Goal: Book appointment/travel/reservation

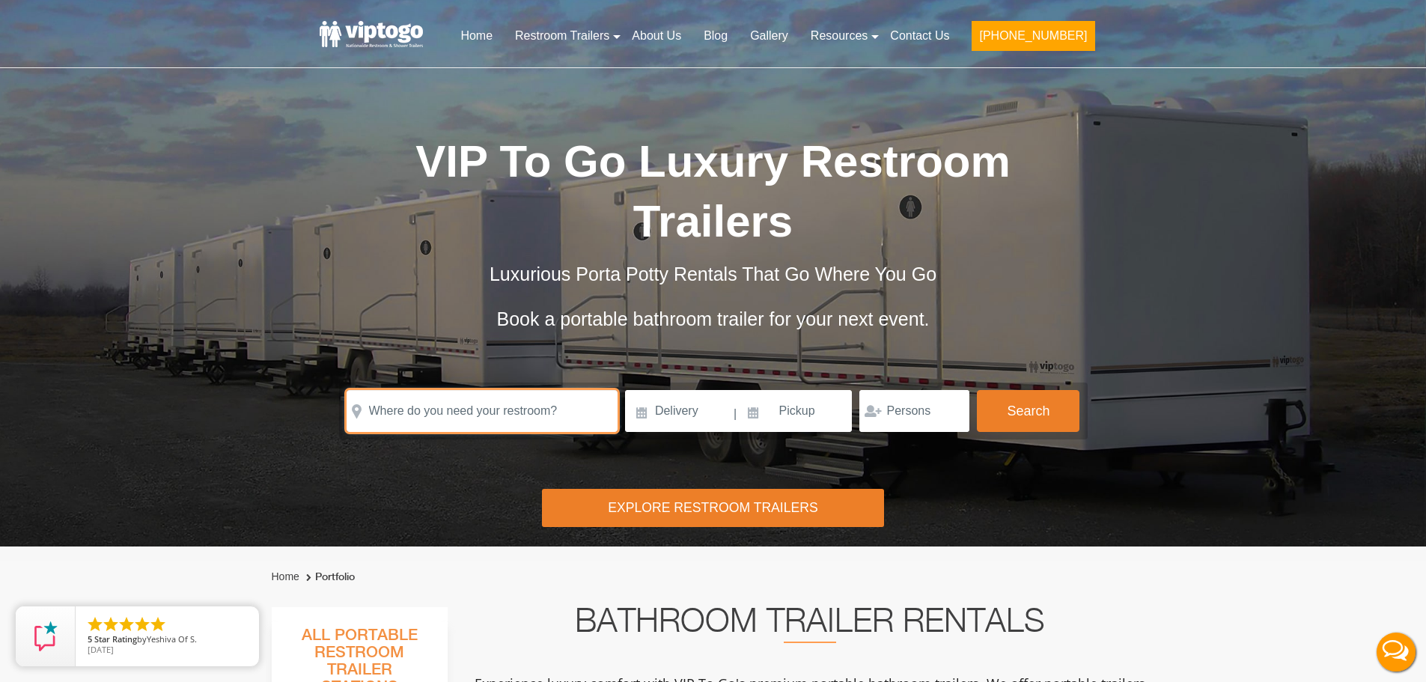
click at [531, 411] on input "text" at bounding box center [482, 411] width 271 height 42
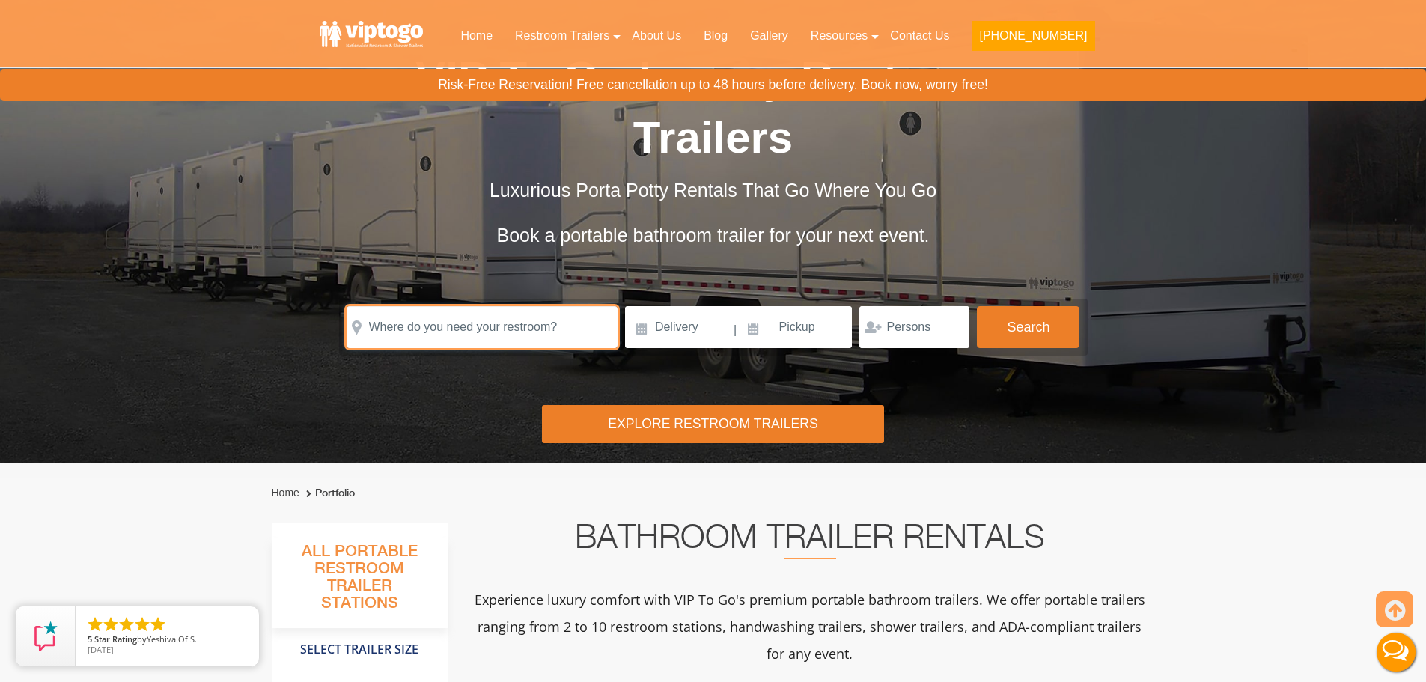
scroll to position [449, 0]
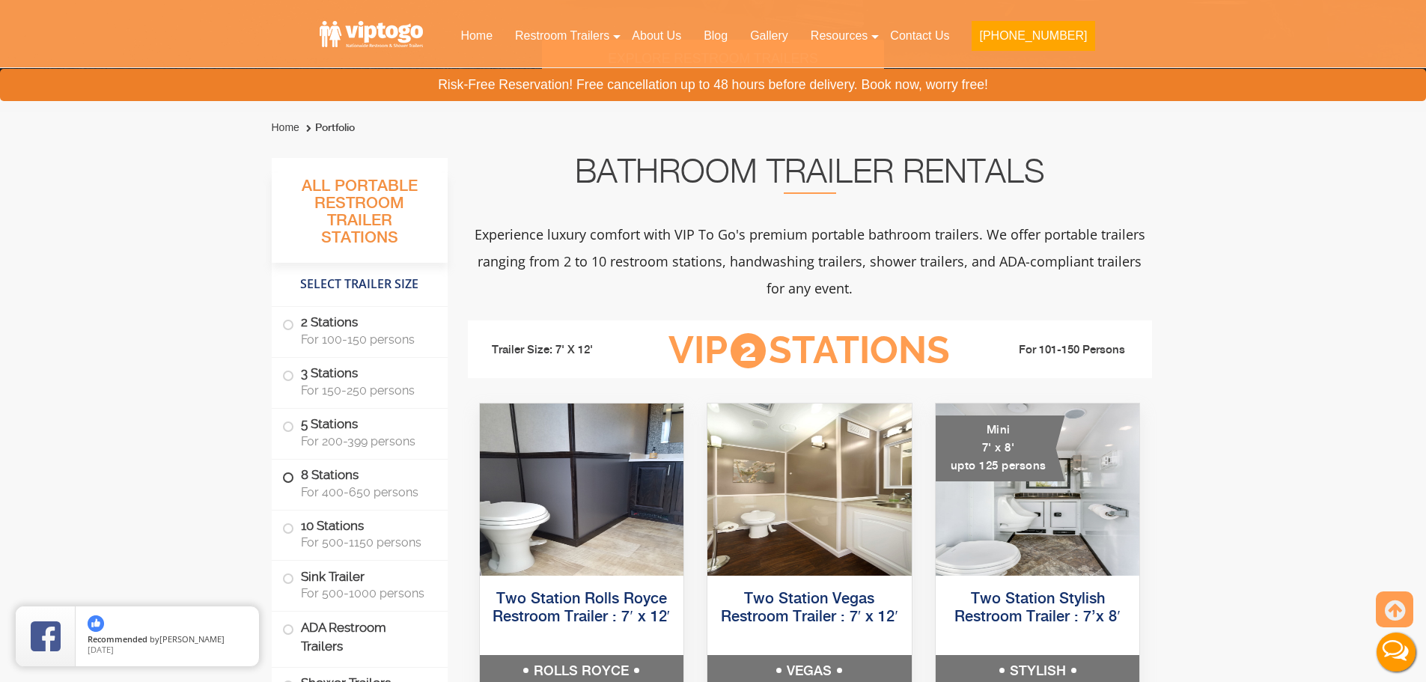
click at [335, 492] on span "For 400-650 persons" at bounding box center [365, 492] width 129 height 14
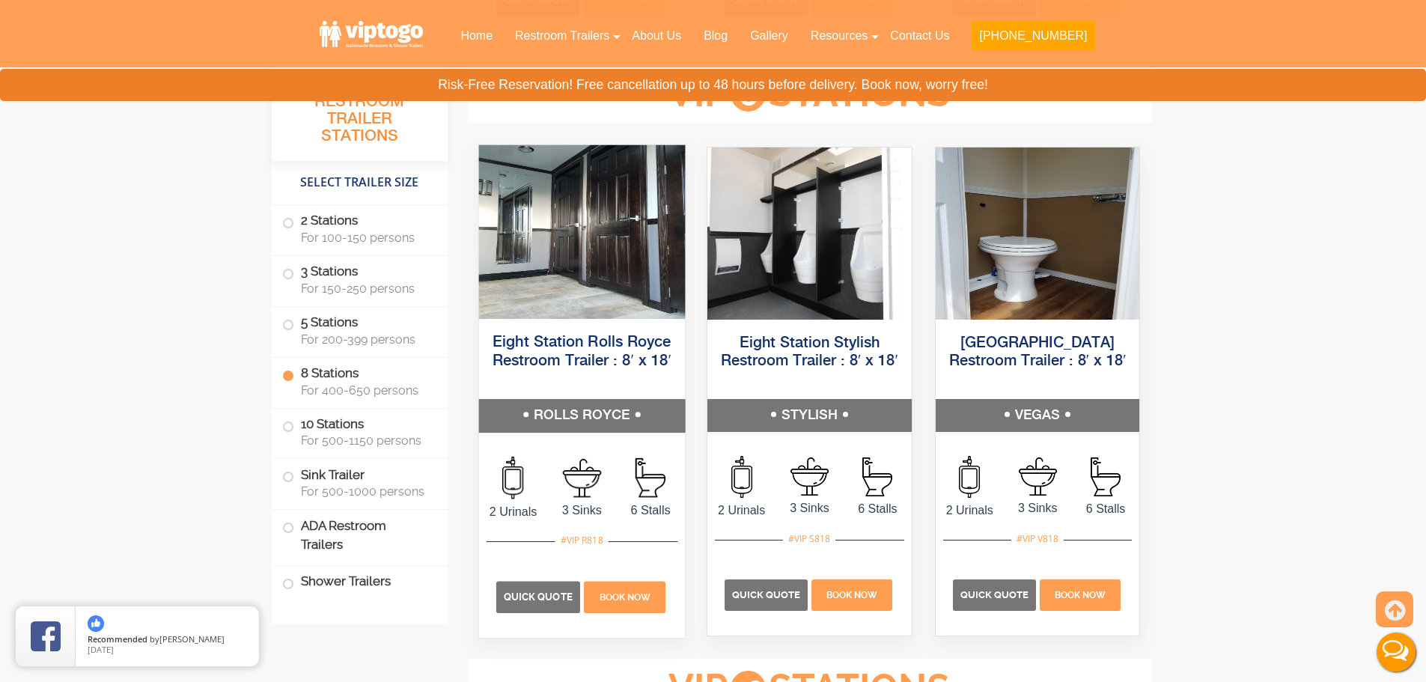
scroll to position [2887, 0]
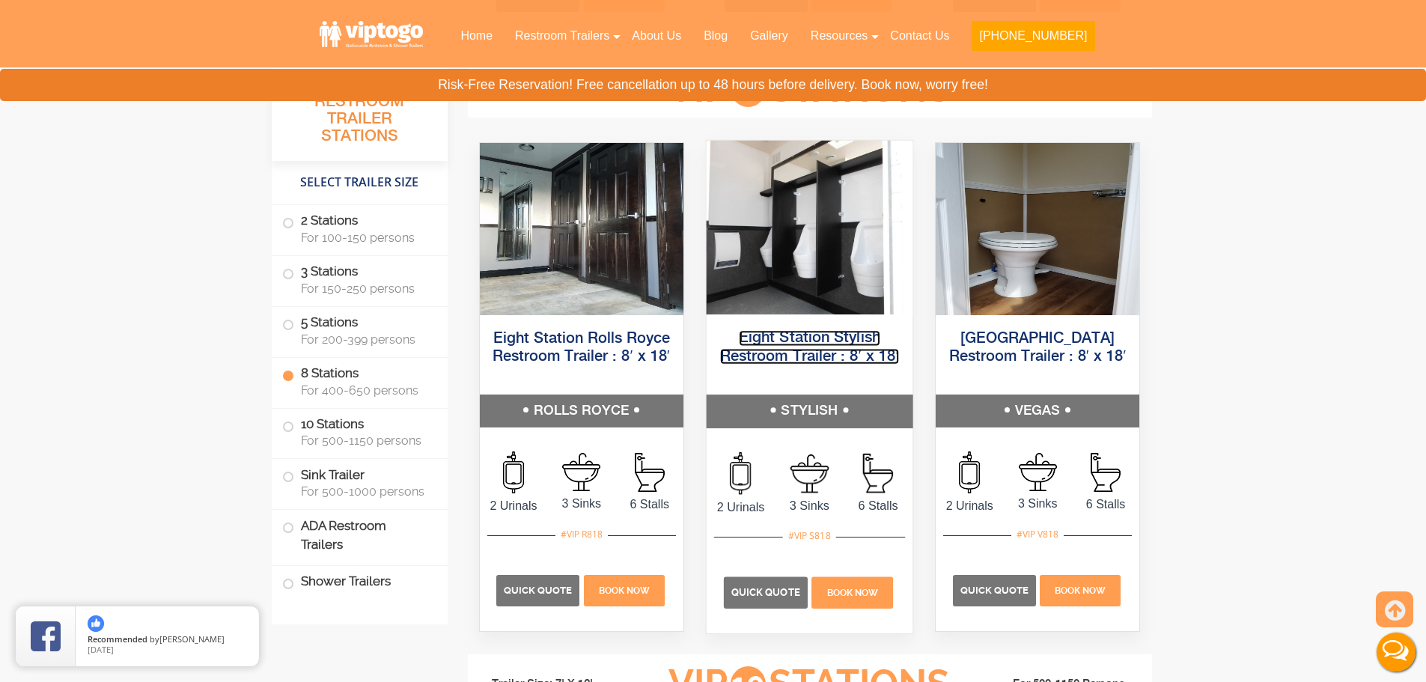
click at [766, 355] on link "Eight Station Stylish Restroom Trailer : 8′ x 18′" at bounding box center [809, 347] width 179 height 34
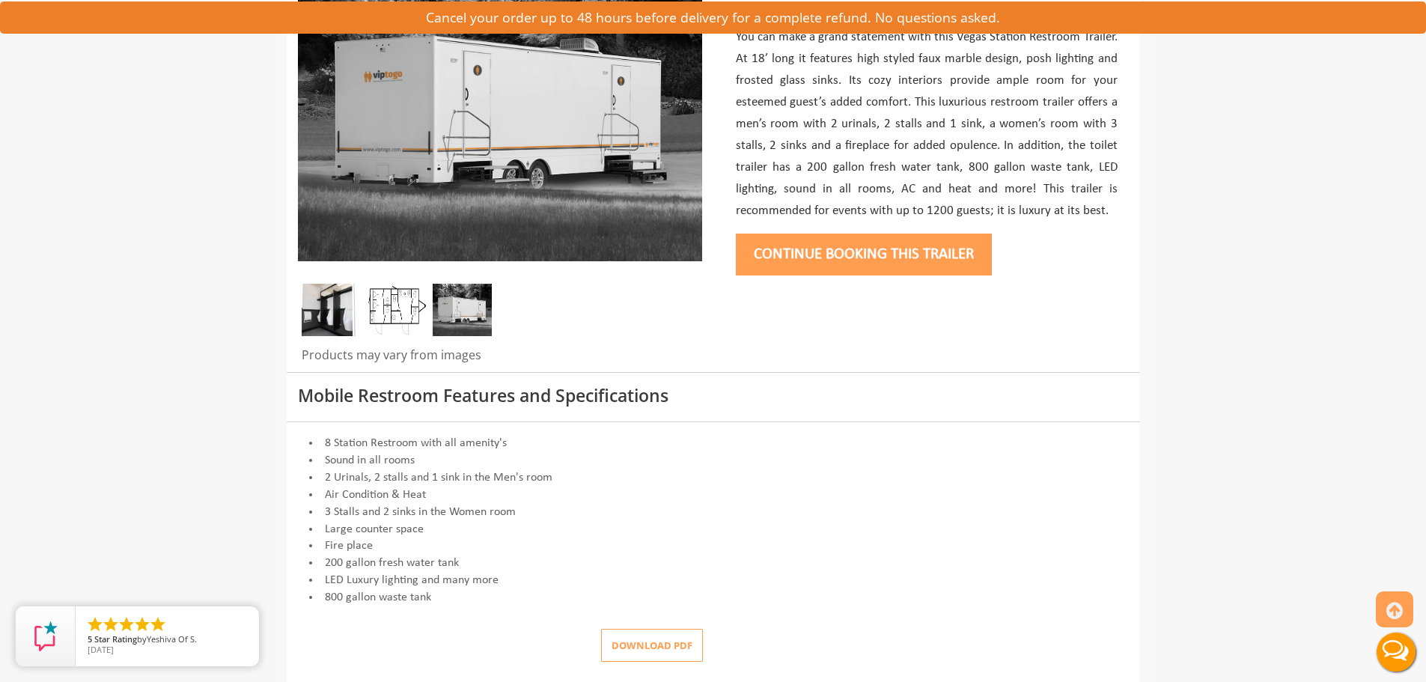
scroll to position [374, 0]
